Goal: Information Seeking & Learning: Understand process/instructions

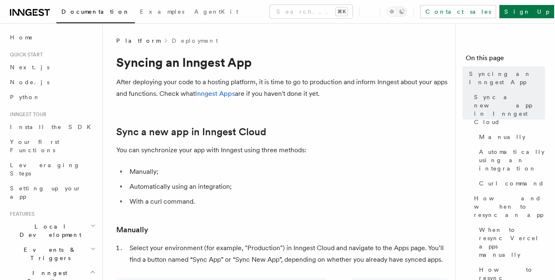
click at [297, 96] on p "After deploying your code to a hosting platform, it is time to go to production…" at bounding box center [282, 87] width 332 height 23
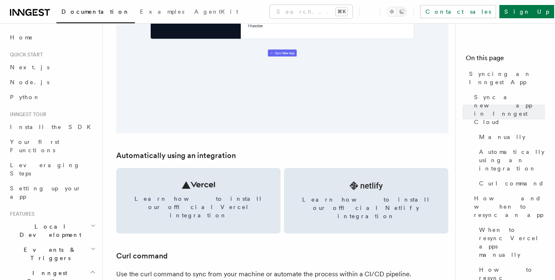
scroll to position [1128, 0]
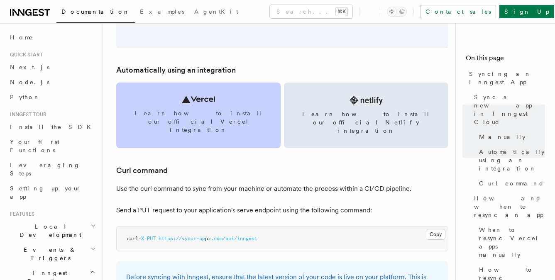
click at [197, 102] on icon at bounding box center [198, 99] width 33 height 7
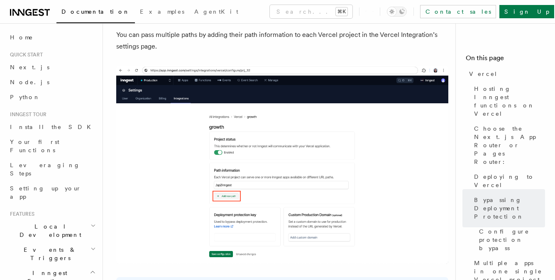
scroll to position [1169, 0]
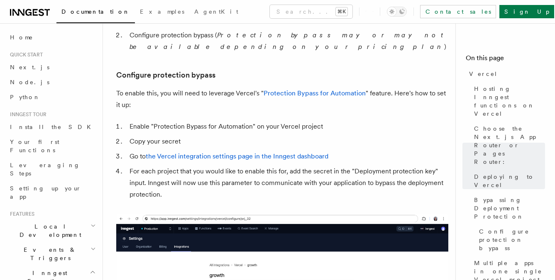
scroll to position [657, 0]
